Goal: Find specific page/section

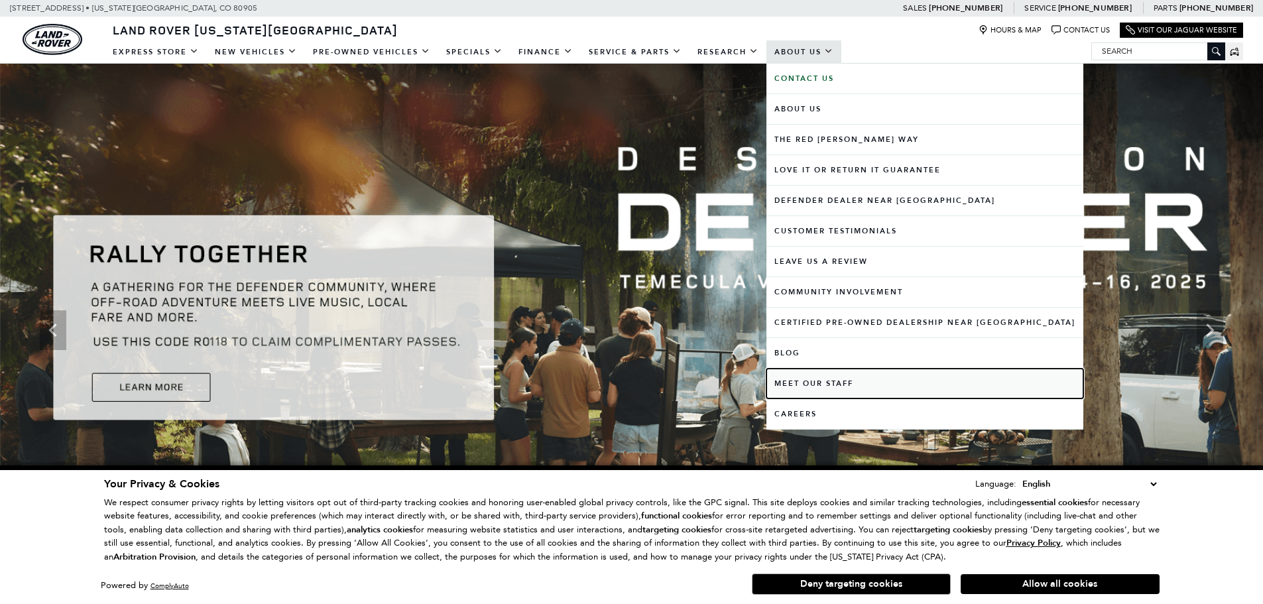
click at [807, 385] on link "Meet Our Staff" at bounding box center [925, 384] width 317 height 30
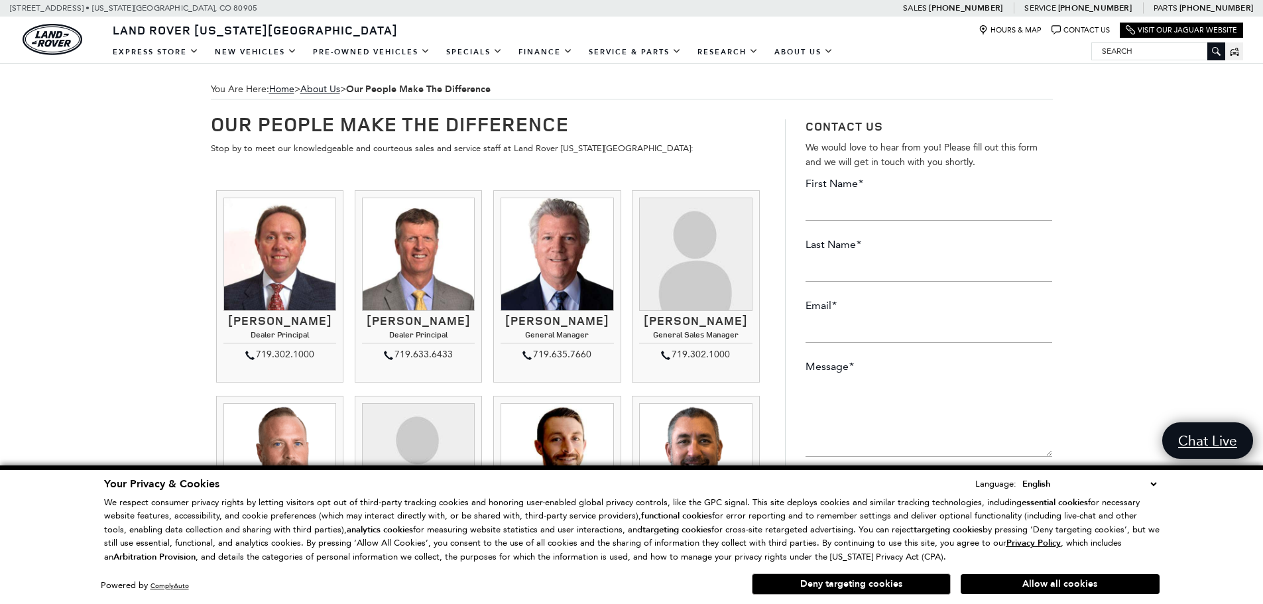
scroll to position [199, 0]
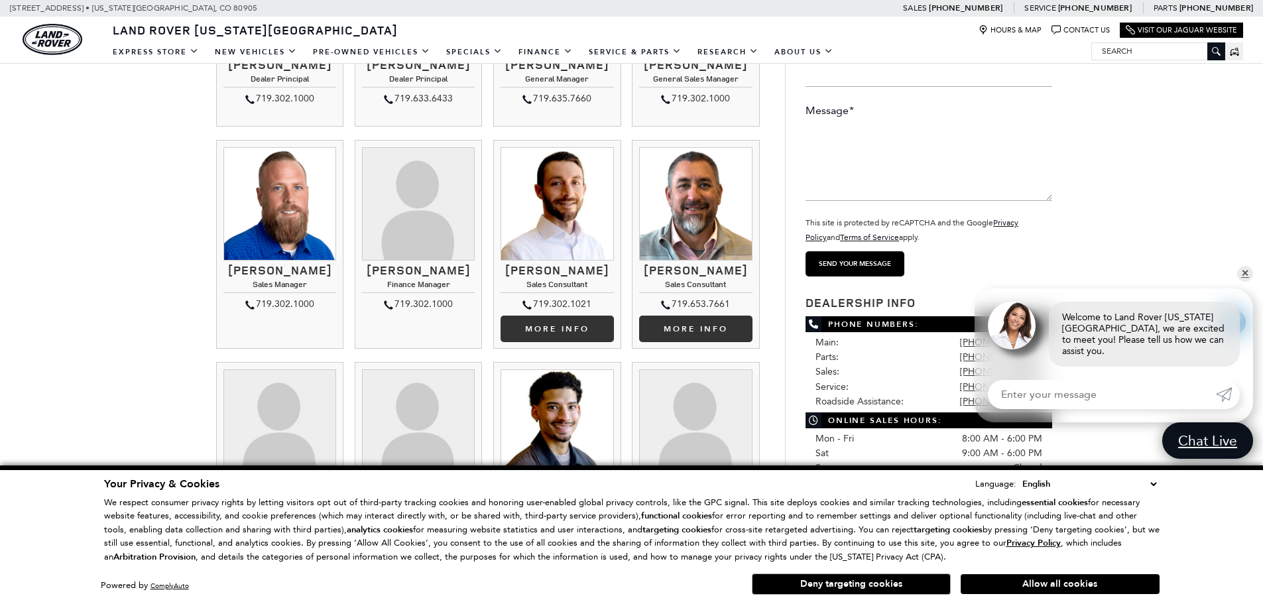
scroll to position [265, 0]
